Goal: Task Accomplishment & Management: Use online tool/utility

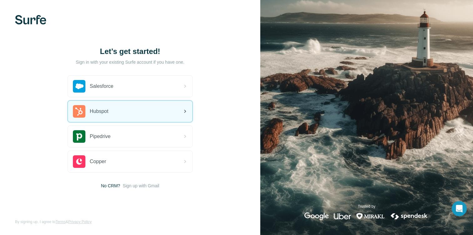
click at [96, 107] on span "Hubspot" at bounding box center [99, 111] width 19 height 8
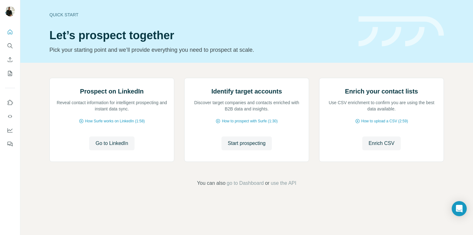
scroll to position [36, 0]
click at [10, 72] on icon "My lists" at bounding box center [10, 73] width 6 height 6
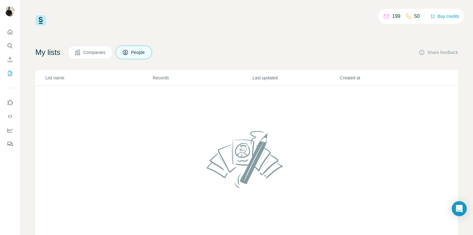
click at [91, 56] on button "Companies" at bounding box center [90, 52] width 45 height 13
click at [72, 98] on td at bounding box center [246, 162] width 423 height 154
click at [76, 81] on th "List name" at bounding box center [93, 77] width 117 height 15
click at [254, 158] on img at bounding box center [246, 158] width 85 height 67
click at [9, 43] on icon "Search" at bounding box center [10, 45] width 4 height 4
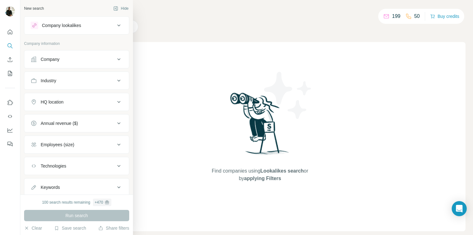
click at [80, 55] on button "Company" at bounding box center [76, 59] width 105 height 15
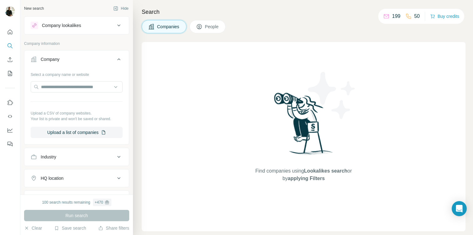
click at [113, 51] on div "Company Select a company name or website Upload a CSV of company websites. Your…" at bounding box center [76, 97] width 105 height 94
click at [113, 56] on button "Company" at bounding box center [76, 61] width 105 height 18
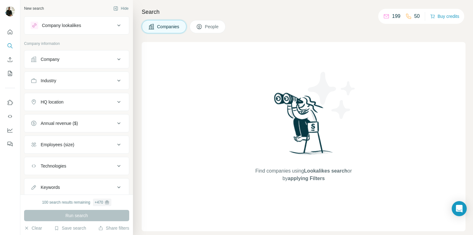
click at [72, 77] on div "Industry" at bounding box center [73, 80] width 85 height 6
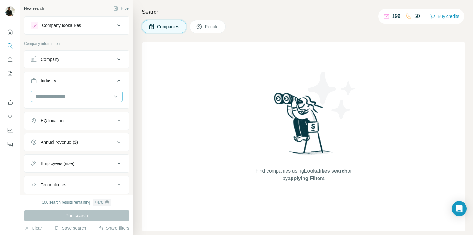
click at [60, 96] on input at bounding box center [73, 96] width 77 height 7
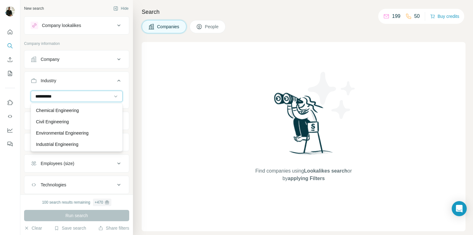
type input "**********"
click at [71, 96] on input "**********" at bounding box center [73, 96] width 77 height 7
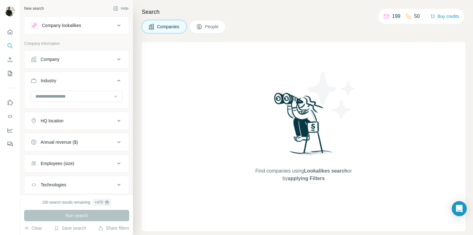
click at [68, 119] on div "HQ location" at bounding box center [73, 120] width 85 height 6
click at [62, 122] on div "HQ location" at bounding box center [52, 120] width 23 height 6
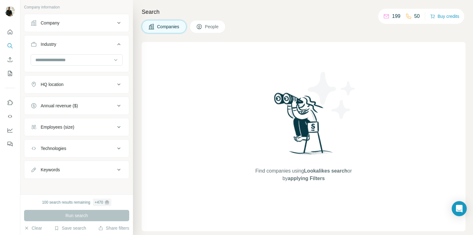
scroll to position [38, 0]
click at [65, 150] on button "Technologies" at bounding box center [76, 146] width 105 height 15
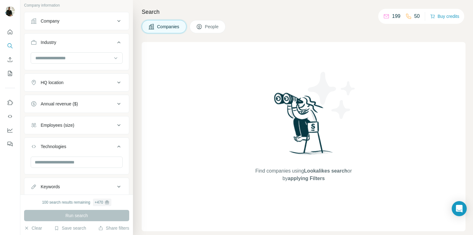
click at [65, 150] on button "Technologies" at bounding box center [76, 148] width 105 height 18
click at [67, 169] on div "Keywords" at bounding box center [73, 167] width 85 height 6
click at [64, 55] on input at bounding box center [73, 57] width 77 height 7
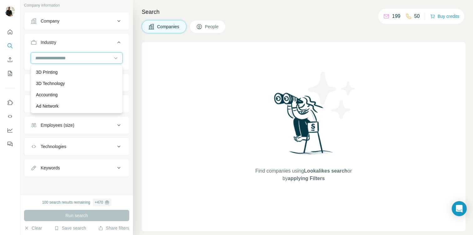
click at [64, 55] on input at bounding box center [73, 57] width 77 height 7
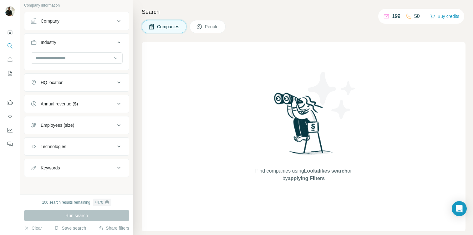
click at [58, 22] on div "Company" at bounding box center [50, 21] width 19 height 6
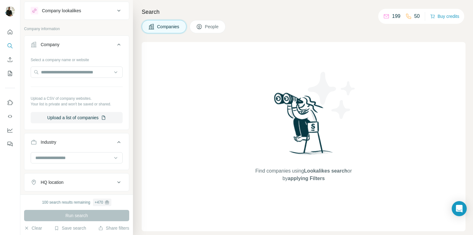
scroll to position [0, 0]
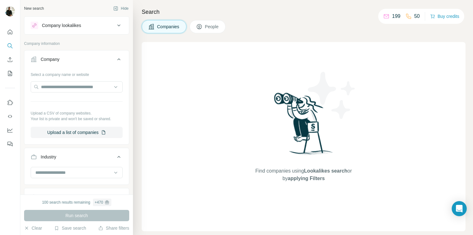
click at [58, 22] on div "Company lookalikes" at bounding box center [61, 25] width 39 height 6
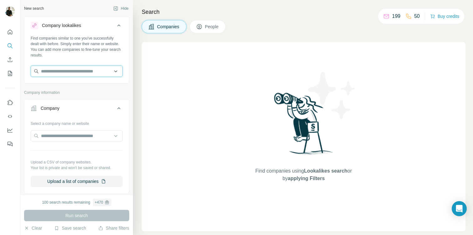
click at [59, 73] on input "text" at bounding box center [77, 70] width 92 height 11
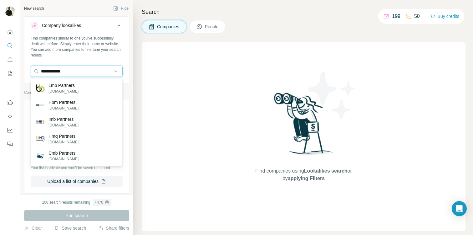
drag, startPoint x: 77, startPoint y: 71, endPoint x: 30, endPoint y: 72, distance: 47.3
click at [30, 72] on div "**********" at bounding box center [76, 58] width 105 height 46
paste input "*******"
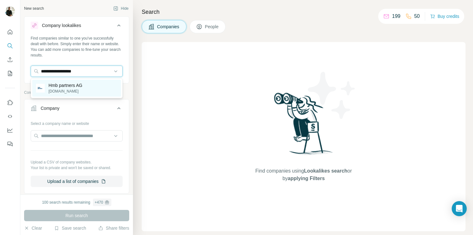
type input "**********"
click at [60, 93] on p "[DOMAIN_NAME]" at bounding box center [66, 91] width 34 height 6
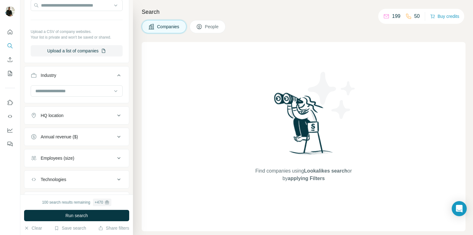
scroll to position [159, 0]
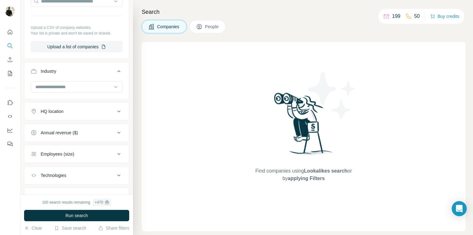
click at [68, 113] on div "HQ location" at bounding box center [73, 111] width 85 height 6
click at [47, 129] on input "text" at bounding box center [77, 126] width 92 height 11
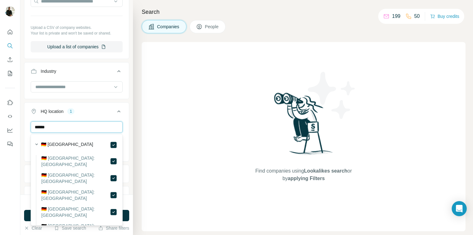
click at [77, 126] on input "******" at bounding box center [77, 126] width 92 height 11
drag, startPoint x: 77, startPoint y: 126, endPoint x: 30, endPoint y: 127, distance: 47.3
click at [30, 127] on div "****** Germany Clear all" at bounding box center [76, 140] width 105 height 39
drag, startPoint x: 55, startPoint y: 126, endPoint x: 27, endPoint y: 126, distance: 28.5
click at [27, 126] on div "***** Germany Switzerland Clear all" at bounding box center [76, 145] width 105 height 49
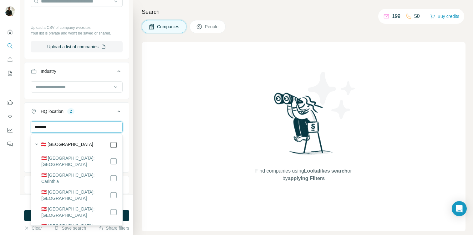
type input "*******"
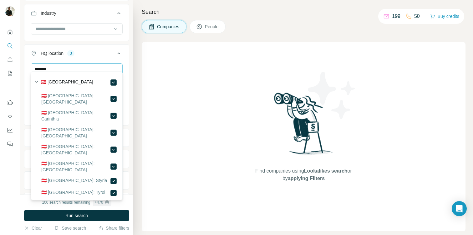
scroll to position [229, 0]
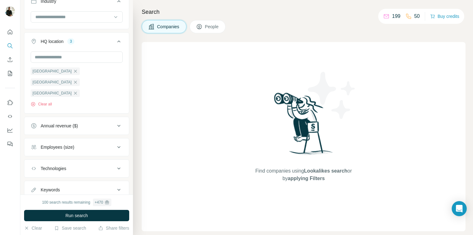
click at [19, 172] on div at bounding box center [10, 117] width 20 height 235
click at [87, 144] on div "Employees (size)" at bounding box center [73, 147] width 85 height 6
click at [34, 168] on icon at bounding box center [35, 172] width 8 height 8
click at [33, 166] on ul "0-1 2-10 11-50 51-200 201-500 501-1K 1K-5K 5K-10K 10K-50K 50K-100K 100K-500K 50…" at bounding box center [77, 224] width 92 height 135
click at [35, 180] on icon at bounding box center [35, 184] width 8 height 8
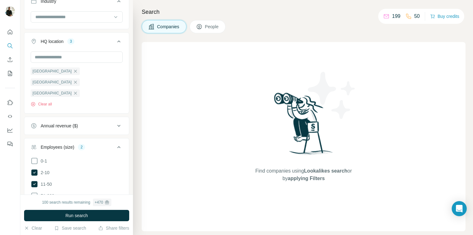
click at [119, 143] on icon at bounding box center [119, 147] width 8 height 8
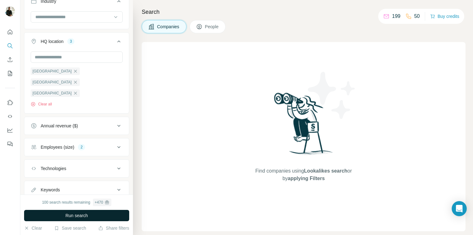
click at [69, 216] on span "Run search" at bounding box center [76, 215] width 23 height 6
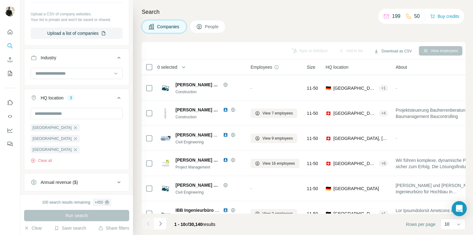
scroll to position [166, 0]
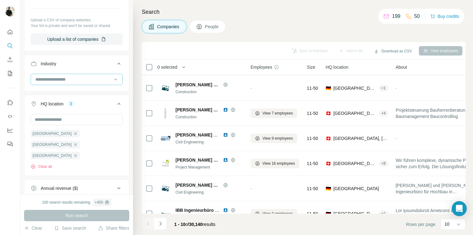
click at [62, 79] on input at bounding box center [73, 79] width 77 height 7
type input "*****"
click at [50, 91] on p "Construction" at bounding box center [48, 93] width 25 height 6
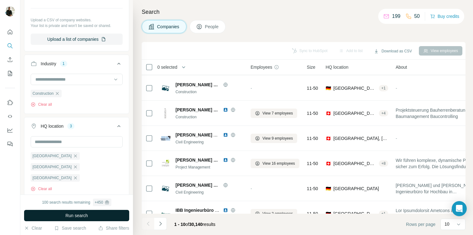
click at [78, 212] on span "Run search" at bounding box center [76, 215] width 23 height 6
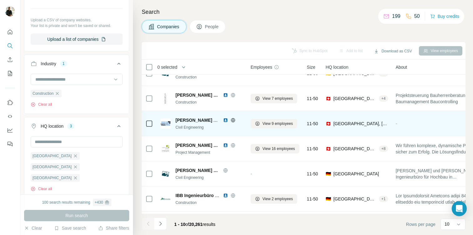
scroll to position [112, 0]
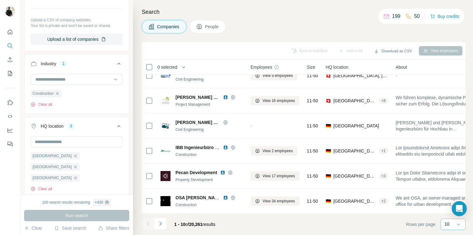
click at [450, 225] on div "10" at bounding box center [453, 223] width 16 height 6
click at [451, 173] on p "60" at bounding box center [448, 176] width 5 height 6
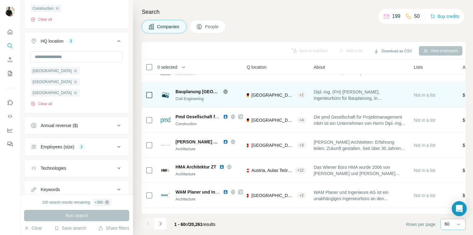
scroll to position [293, 0]
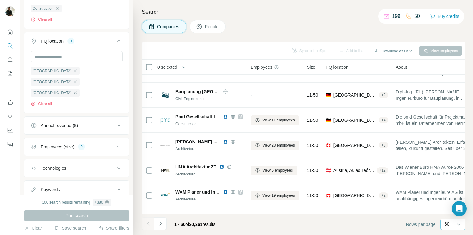
click at [178, 68] on span "0 selected" at bounding box center [167, 67] width 20 height 6
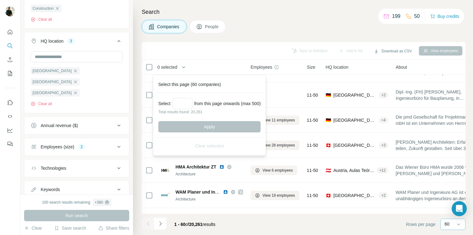
click at [178, 68] on span "0 selected" at bounding box center [167, 67] width 20 height 6
click at [187, 66] on icon "button" at bounding box center [184, 67] width 6 height 6
click at [233, 55] on div "Sync to HubSpot Add to list Download as CSV View employees" at bounding box center [304, 50] width 318 height 11
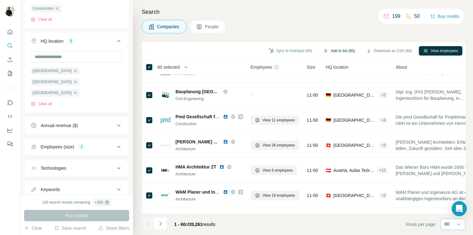
click at [328, 51] on button "Add to list (60)" at bounding box center [339, 50] width 40 height 9
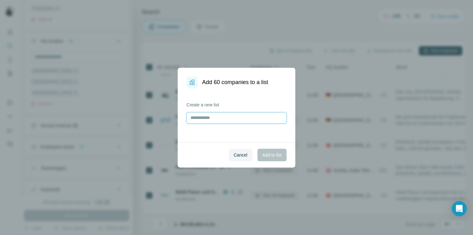
click at [201, 117] on input "text" at bounding box center [237, 117] width 100 height 11
type input "**********"
click at [274, 154] on span "Add to list" at bounding box center [272, 155] width 19 height 6
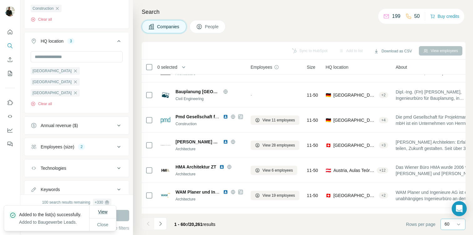
click at [99, 211] on span "View" at bounding box center [102, 211] width 9 height 6
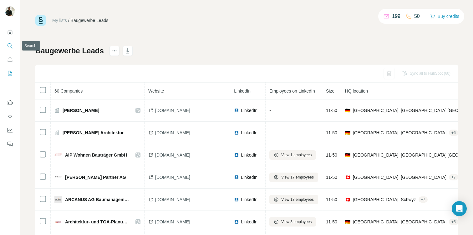
click at [10, 41] on button "Search" at bounding box center [10, 45] width 10 height 11
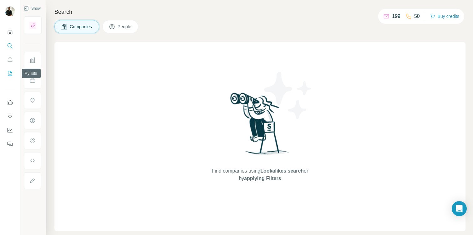
click at [10, 75] on icon "My lists" at bounding box center [10, 73] width 3 height 4
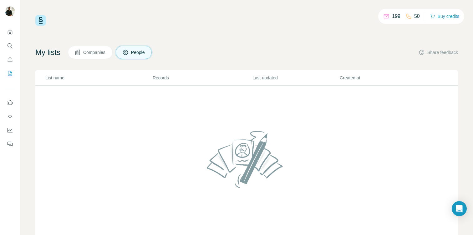
click at [93, 52] on span "Companies" at bounding box center [94, 52] width 23 height 6
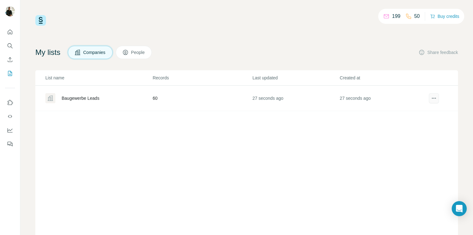
click at [438, 98] on button "actions" at bounding box center [434, 98] width 10 height 10
click at [72, 93] on div "Baugewerbe Leads" at bounding box center [98, 98] width 107 height 10
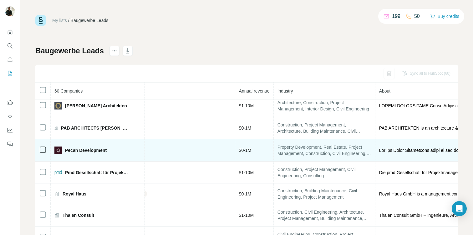
scroll to position [1034, 358]
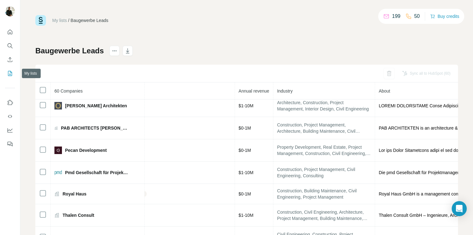
click at [7, 72] on button "My lists" at bounding box center [10, 73] width 10 height 11
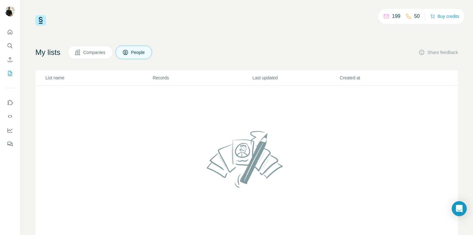
click at [90, 53] on span "Companies" at bounding box center [94, 52] width 23 height 6
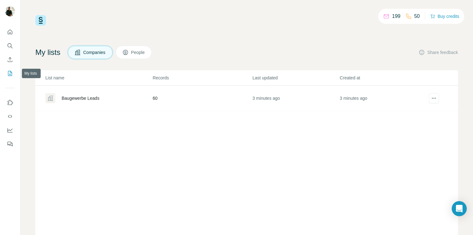
click at [12, 75] on icon "My lists" at bounding box center [10, 73] width 4 height 5
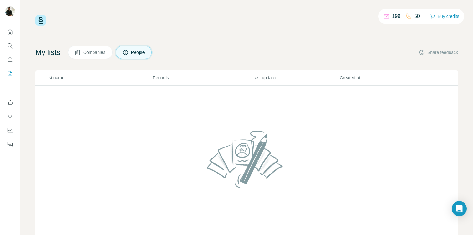
click at [81, 53] on icon at bounding box center [78, 52] width 6 height 6
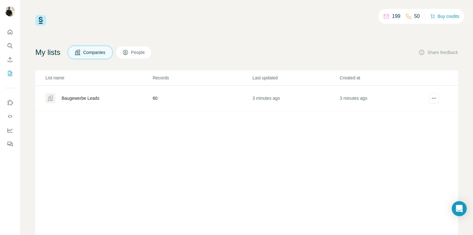
click at [96, 102] on div "Baugewerbe Leads" at bounding box center [98, 98] width 107 height 10
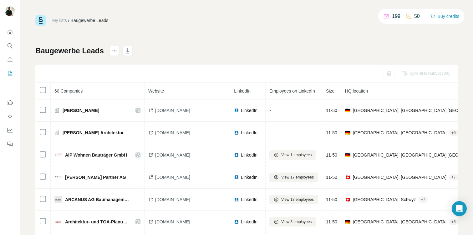
click at [90, 99] on th "60 Companies" at bounding box center [98, 90] width 94 height 17
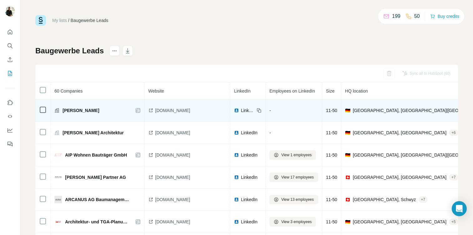
click at [255, 110] on span "LinkedIn" at bounding box center [248, 110] width 14 height 6
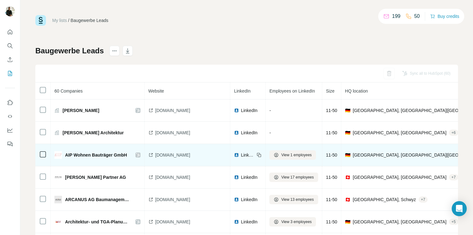
click at [255, 153] on span "LinkedIn" at bounding box center [248, 155] width 14 height 6
click at [312, 155] on span "View 1 employees" at bounding box center [296, 155] width 30 height 6
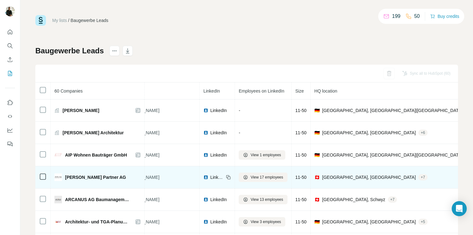
scroll to position [0, 30]
click at [225, 175] on span "LinkedIn" at bounding box center [218, 176] width 14 height 6
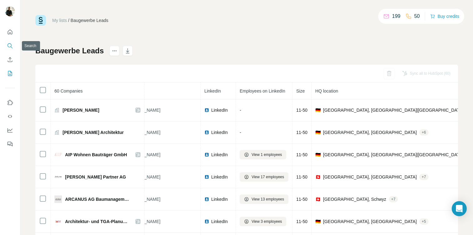
click at [8, 48] on icon "Search" at bounding box center [10, 46] width 6 height 6
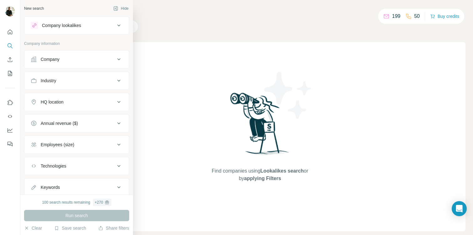
click at [80, 26] on div "Company lookalikes" at bounding box center [61, 25] width 39 height 6
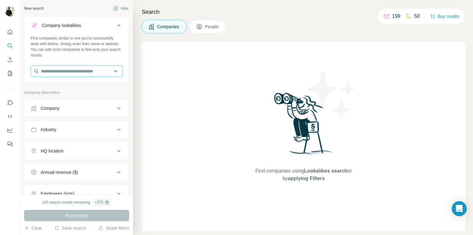
click at [76, 68] on input "text" at bounding box center [77, 70] width 92 height 11
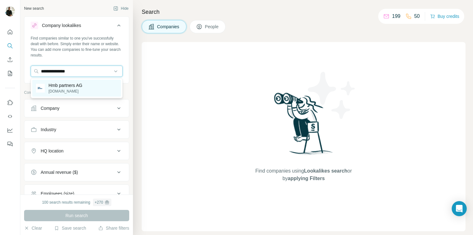
type input "**********"
click at [68, 85] on p "Hmb partners AG" at bounding box center [66, 85] width 34 height 6
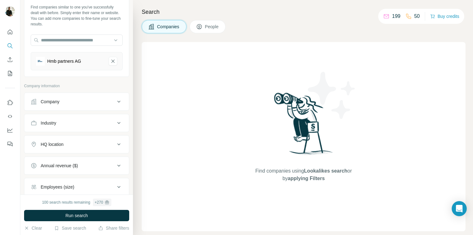
scroll to position [38, 0]
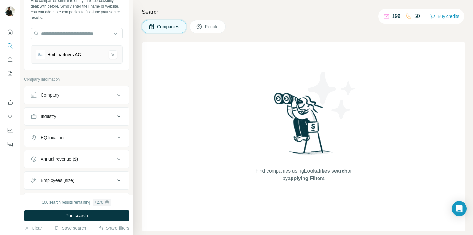
click at [69, 86] on div "Company" at bounding box center [76, 95] width 105 height 18
click at [70, 91] on button "Company" at bounding box center [76, 94] width 105 height 15
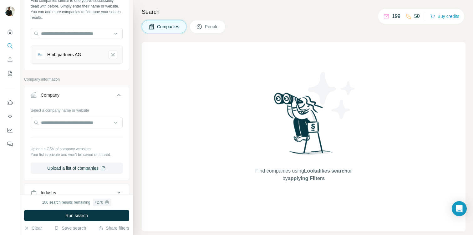
click at [70, 91] on button "Company" at bounding box center [76, 96] width 105 height 18
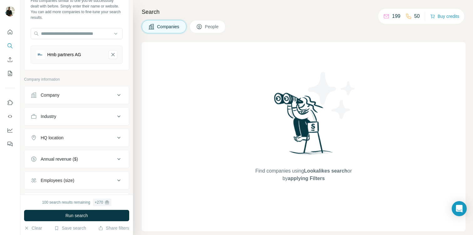
click at [68, 113] on div "Industry" at bounding box center [73, 116] width 85 height 6
click at [64, 133] on input at bounding box center [73, 131] width 77 height 7
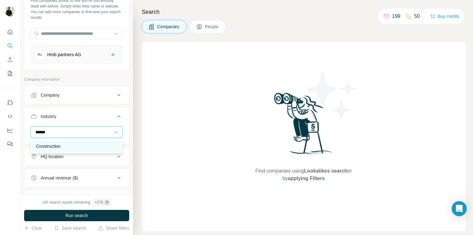
type input "******"
click at [48, 149] on div "Construction" at bounding box center [76, 145] width 89 height 11
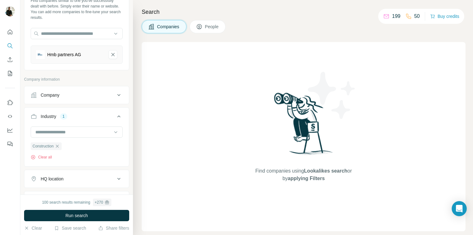
click at [61, 181] on div "HQ location" at bounding box center [52, 178] width 23 height 6
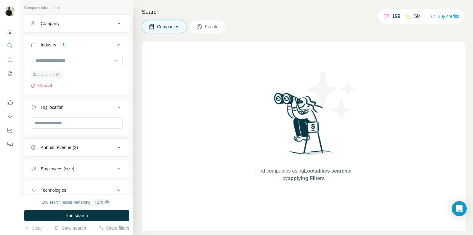
scroll to position [110, 0]
click at [55, 125] on input "text" at bounding box center [77, 121] width 92 height 11
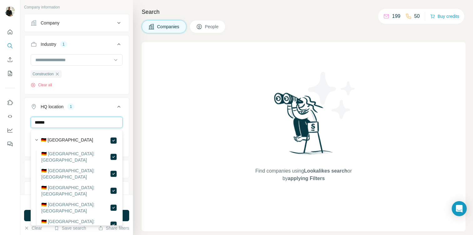
drag, startPoint x: 60, startPoint y: 120, endPoint x: 23, endPoint y: 120, distance: 36.6
click at [23, 120] on div "New search Hide Company lookalikes 1 Find companies similar to one you've succe…" at bounding box center [76, 97] width 113 height 194
drag, startPoint x: 57, startPoint y: 121, endPoint x: 13, endPoint y: 121, distance: 43.2
click at [13, 121] on div "New search Hide Company lookalikes 1 Find companies similar to one you've succe…" at bounding box center [236, 117] width 473 height 235
type input "*****"
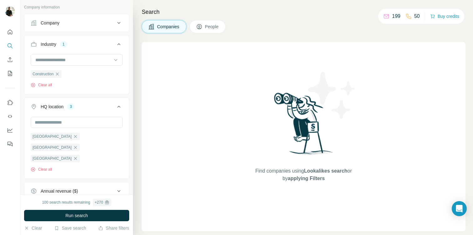
click at [104, 106] on div "HQ location 3" at bounding box center [73, 106] width 85 height 6
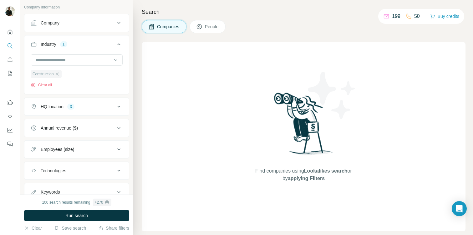
click at [78, 129] on div "Annual revenue ($)" at bounding box center [59, 128] width 37 height 6
click at [114, 128] on div "Annual revenue ($)" at bounding box center [73, 128] width 85 height 6
click at [79, 144] on button "Employees (size)" at bounding box center [76, 149] width 105 height 15
click at [34, 173] on icon at bounding box center [35, 175] width 8 height 8
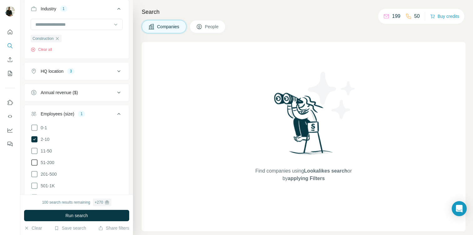
scroll to position [146, 0]
click at [34, 150] on icon at bounding box center [35, 150] width 8 height 8
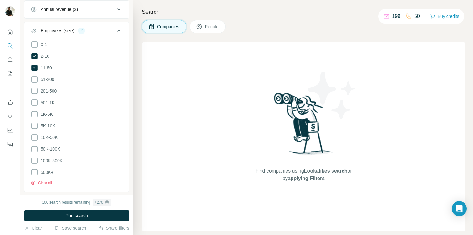
scroll to position [284, 0]
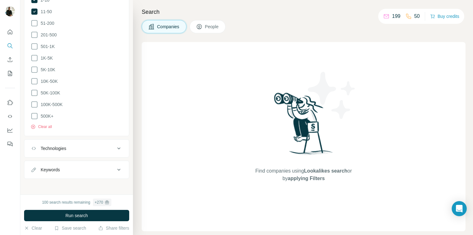
click at [76, 163] on button "Keywords" at bounding box center [76, 169] width 105 height 15
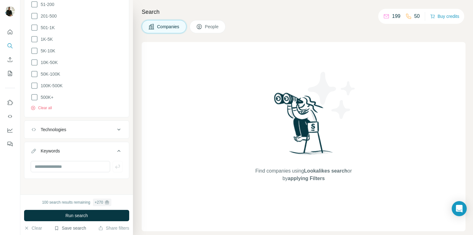
click at [71, 230] on button "Save search" at bounding box center [70, 227] width 32 height 6
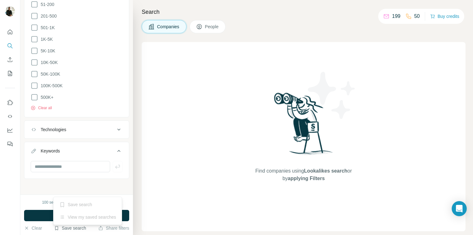
click at [70, 226] on button "Save search" at bounding box center [70, 227] width 32 height 6
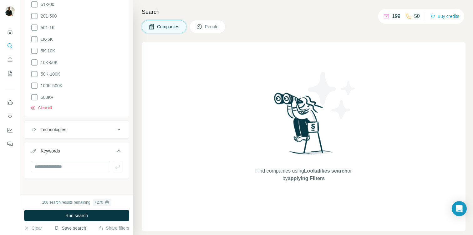
click at [70, 226] on button "Save search" at bounding box center [70, 227] width 32 height 6
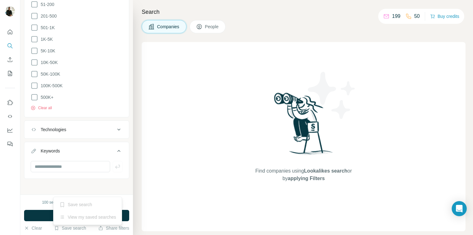
click at [72, 202] on div "Save search" at bounding box center [88, 204] width 66 height 13
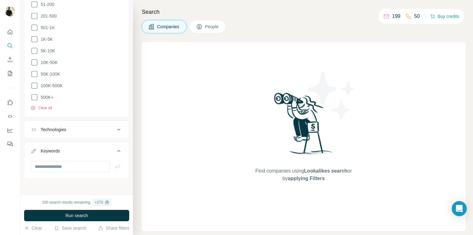
click at [120, 147] on icon at bounding box center [119, 151] width 8 height 8
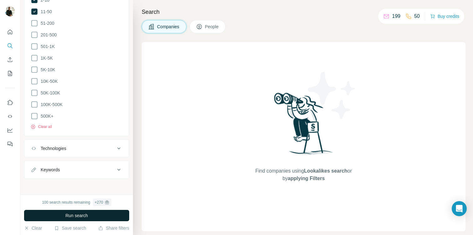
click at [77, 214] on span "Run search" at bounding box center [76, 215] width 23 height 6
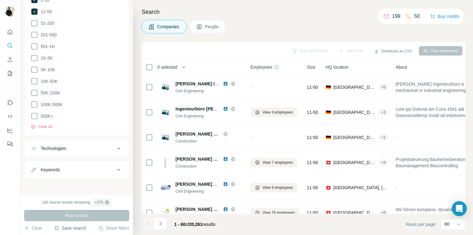
click at [71, 226] on button "Save search" at bounding box center [70, 227] width 32 height 6
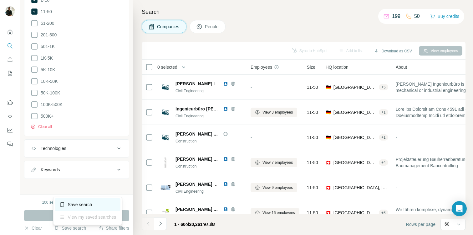
click at [76, 204] on div "Save search" at bounding box center [88, 204] width 66 height 13
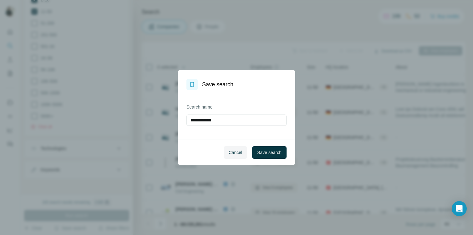
drag, startPoint x: 234, startPoint y: 121, endPoint x: 169, endPoint y: 119, distance: 64.5
click at [169, 119] on div "**********" at bounding box center [236, 117] width 473 height 235
type input "*"
click at [189, 122] on input "**********" at bounding box center [237, 119] width 100 height 11
type input "**********"
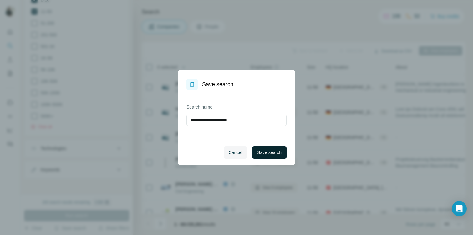
click at [260, 156] on button "Save search" at bounding box center [269, 152] width 34 height 13
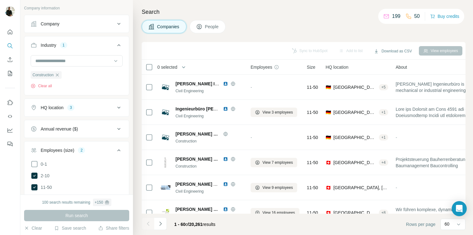
scroll to position [109, 0]
click at [48, 59] on input at bounding box center [73, 60] width 77 height 7
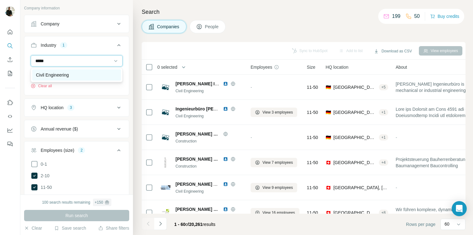
type input "*****"
click at [48, 74] on p "Civil Engineering" at bounding box center [52, 75] width 33 height 6
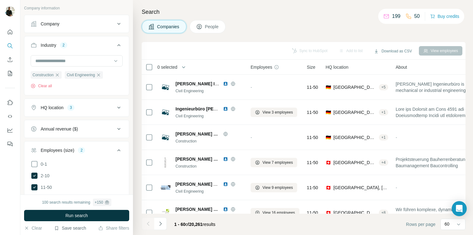
click at [74, 227] on button "Save search" at bounding box center [70, 227] width 32 height 6
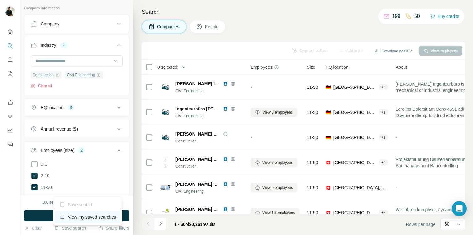
click at [82, 219] on div "View my saved searches" at bounding box center [88, 216] width 66 height 13
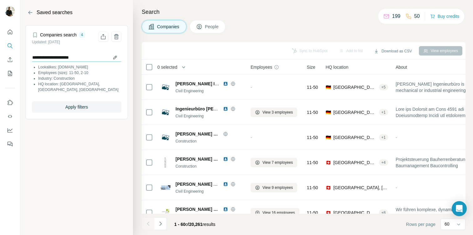
click at [118, 56] on input "**********" at bounding box center [77, 57] width 90 height 9
click at [111, 57] on input "**********" at bounding box center [77, 57] width 90 height 9
click at [79, 76] on li "Industry: Construction" at bounding box center [79, 78] width 83 height 6
click at [83, 34] on div "4" at bounding box center [82, 35] width 7 height 6
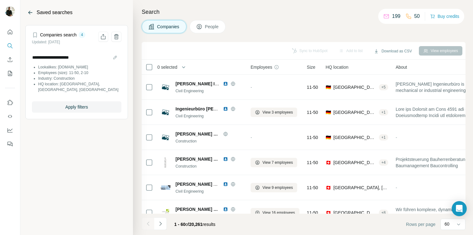
click at [27, 12] on icon "Back" at bounding box center [30, 12] width 6 height 6
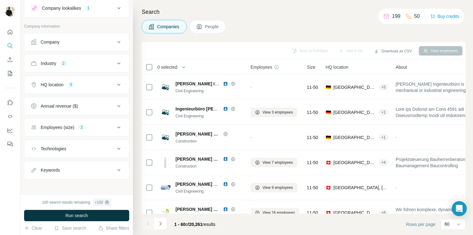
scroll to position [19, 0]
click at [73, 66] on button "Industry 2" at bounding box center [76, 61] width 105 height 15
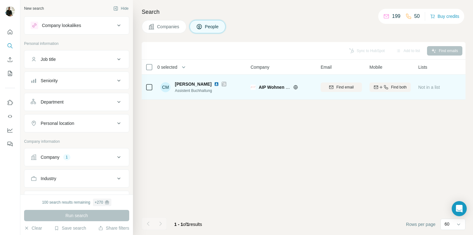
scroll to position [0, 214]
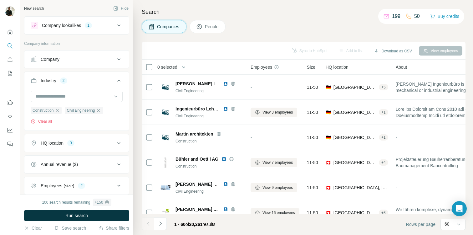
scroll to position [19, 0]
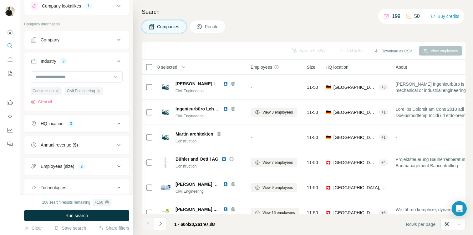
click at [116, 60] on icon at bounding box center [119, 61] width 8 height 8
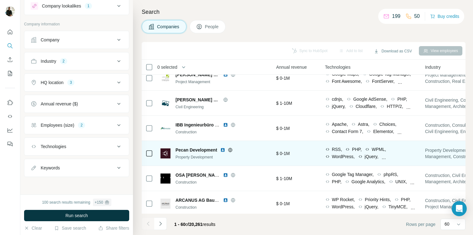
scroll to position [134, 427]
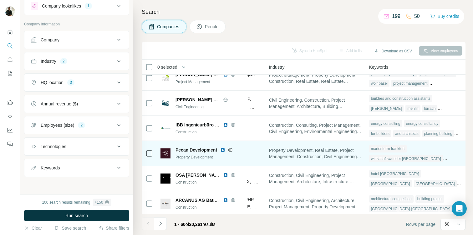
click at [303, 157] on span "Property Development, Real Estate, Project Management, Construction, Civil Engi…" at bounding box center [315, 153] width 93 height 13
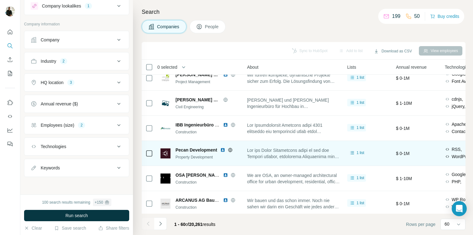
scroll to position [134, 117]
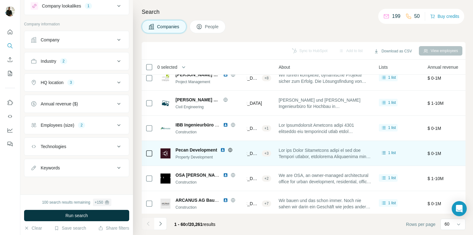
click at [313, 156] on span at bounding box center [325, 153] width 93 height 13
click at [192, 150] on span "Pecan Development" at bounding box center [197, 150] width 42 height 6
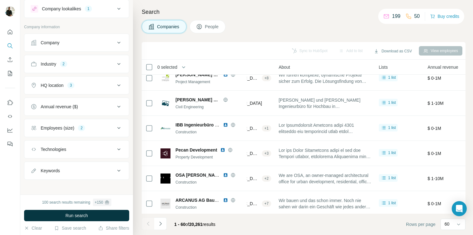
scroll to position [19, 0]
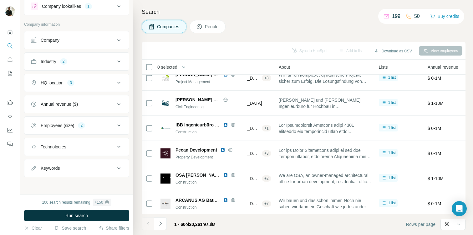
click at [76, 68] on button "Industry 2" at bounding box center [76, 61] width 105 height 15
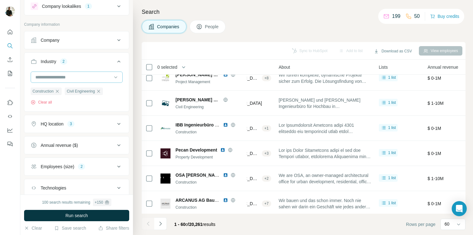
click at [74, 74] on input at bounding box center [73, 77] width 77 height 7
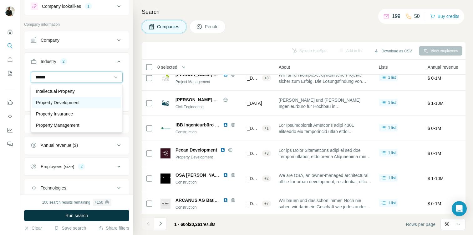
type input "******"
click at [68, 104] on p "Property Development" at bounding box center [58, 102] width 44 height 6
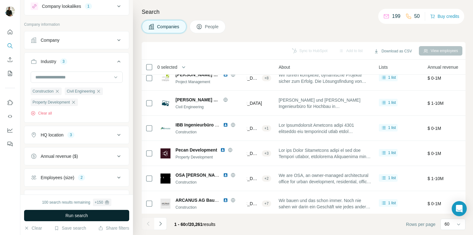
click at [76, 214] on span "Run search" at bounding box center [76, 215] width 23 height 6
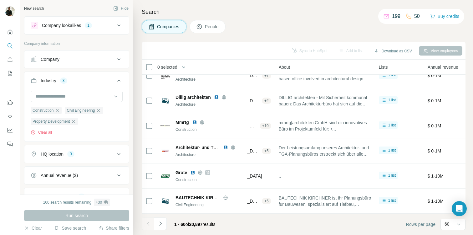
click at [119, 25] on icon at bounding box center [119, 26] width 8 height 8
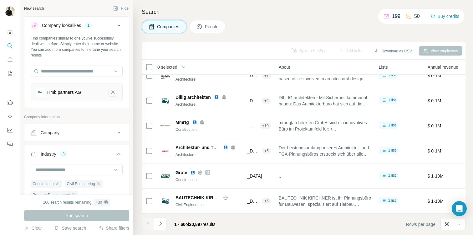
click at [115, 95] on icon "Hmb partners AG-remove-button" at bounding box center [113, 92] width 6 height 6
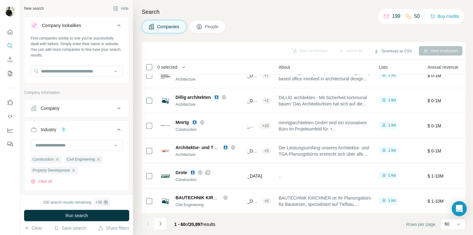
click at [65, 106] on div "Company" at bounding box center [73, 108] width 85 height 6
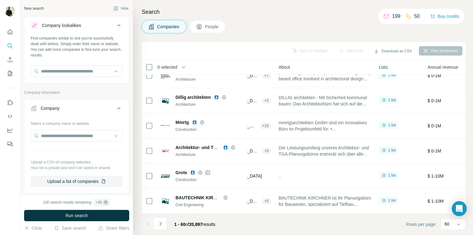
click at [65, 106] on div "Company" at bounding box center [73, 108] width 85 height 6
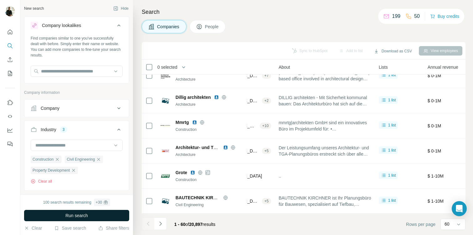
click at [70, 210] on button "Run search" at bounding box center [76, 214] width 105 height 11
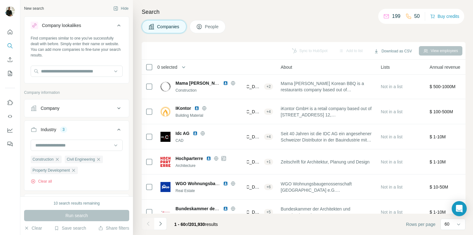
scroll to position [920, 117]
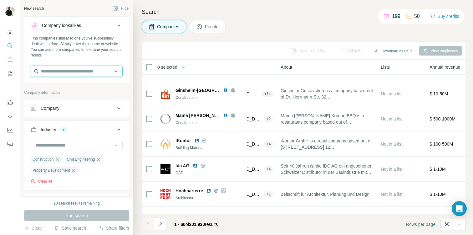
click at [58, 69] on input "text" at bounding box center [77, 70] width 92 height 11
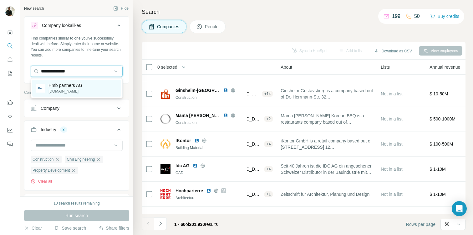
type input "**********"
click at [67, 89] on p "[DOMAIN_NAME]" at bounding box center [66, 91] width 34 height 6
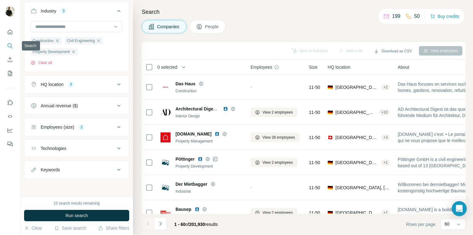
click at [7, 42] on button "Search" at bounding box center [10, 45] width 10 height 11
click at [8, 29] on icon "Quick start" at bounding box center [10, 32] width 6 height 6
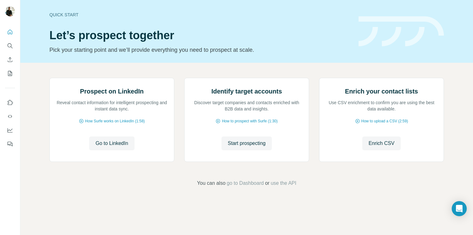
scroll to position [36, 0]
click at [8, 74] on icon "My lists" at bounding box center [10, 73] width 6 height 6
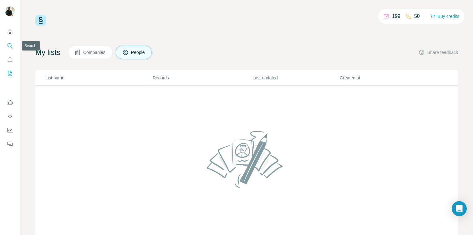
click at [11, 46] on icon "Search" at bounding box center [10, 46] width 6 height 6
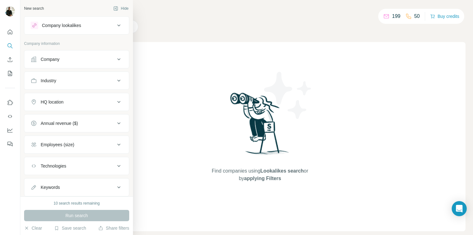
scroll to position [18, 0]
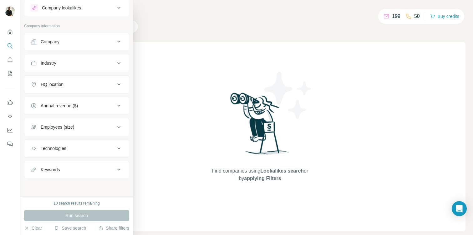
click at [63, 224] on div "10 search results remaining Run search Clear Save search Share filters" at bounding box center [76, 215] width 113 height 39
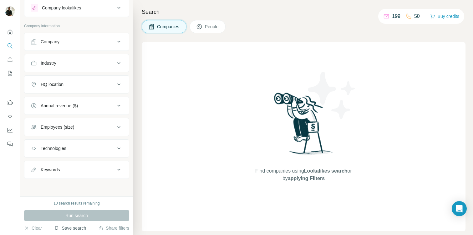
click at [70, 230] on button "Save search" at bounding box center [70, 227] width 32 height 6
click at [72, 216] on div "View my saved searches" at bounding box center [88, 216] width 66 height 13
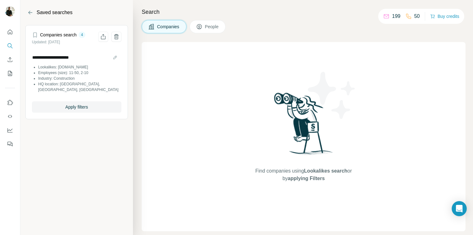
click at [58, 75] on li "Employees (size): 11-50, 2-10" at bounding box center [79, 73] width 83 height 6
click at [62, 52] on div "**********" at bounding box center [77, 73] width 90 height 56
click at [76, 38] on div "Companies search 4 Updated: [DATE]" at bounding box center [65, 39] width 66 height 14
click at [67, 36] on h4 "Companies search" at bounding box center [58, 35] width 37 height 6
click at [84, 35] on div "4" at bounding box center [82, 35] width 7 height 6
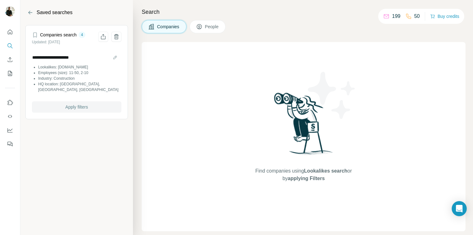
click at [79, 101] on button "Apply filters" at bounding box center [77, 106] width 90 height 11
